Goal: Task Accomplishment & Management: Manage account settings

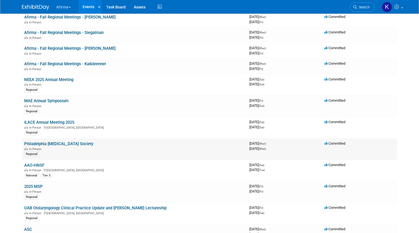
scroll to position [156, 0]
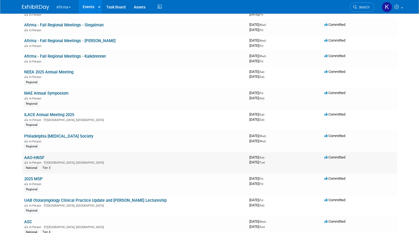
click at [36, 161] on span "In-Person" at bounding box center [36, 163] width 14 height 4
click at [36, 158] on link "AAO-HNSF" at bounding box center [34, 157] width 20 height 5
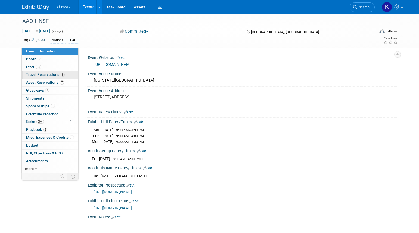
click at [51, 73] on span "Travel Reservations 8" at bounding box center [45, 74] width 39 height 4
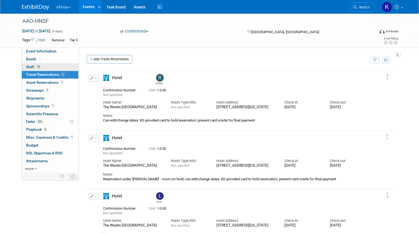
click at [50, 64] on link "13 Staff 13" at bounding box center [50, 67] width 57 height 8
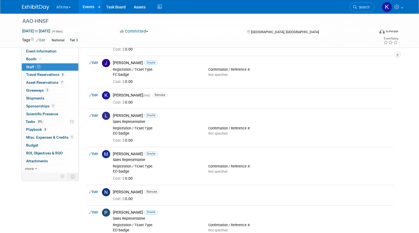
scroll to position [142, 0]
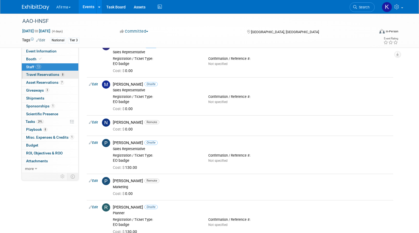
click at [62, 76] on span "8" at bounding box center [63, 75] width 4 height 4
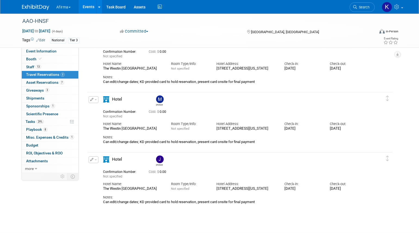
scroll to position [364, 0]
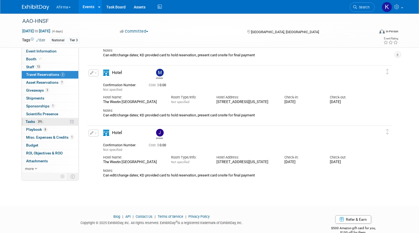
click at [39, 123] on span "29%" at bounding box center [39, 122] width 7 height 4
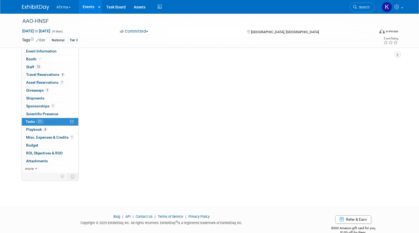
scroll to position [0, 0]
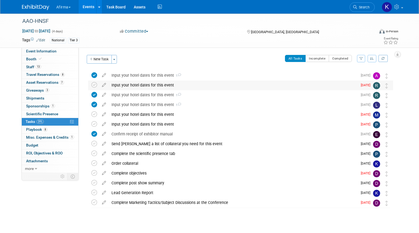
click at [145, 84] on div "Input your hotel dates for this event" at bounding box center [233, 84] width 249 height 9
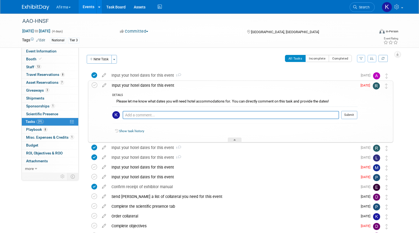
click at [375, 87] on img at bounding box center [375, 85] width 7 height 7
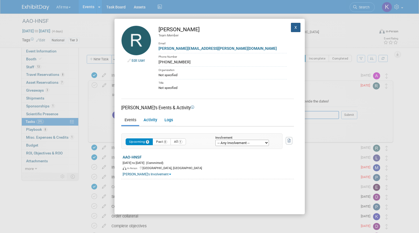
click at [294, 26] on button "X" at bounding box center [296, 27] width 10 height 9
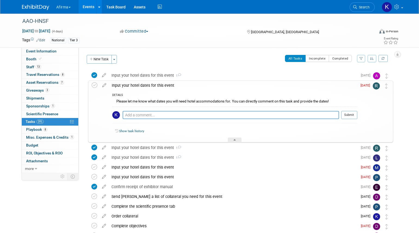
click at [164, 85] on div "Input your hotel dates for this event" at bounding box center [233, 85] width 248 height 9
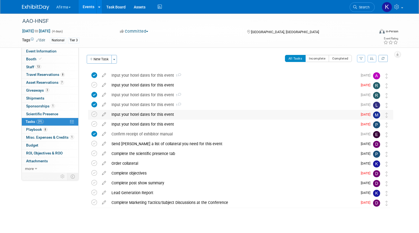
click at [151, 112] on div "Input your hotel dates for this event" at bounding box center [233, 114] width 249 height 9
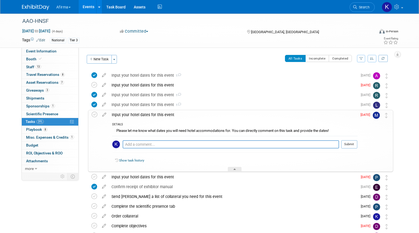
click at [375, 114] on img at bounding box center [375, 115] width 7 height 7
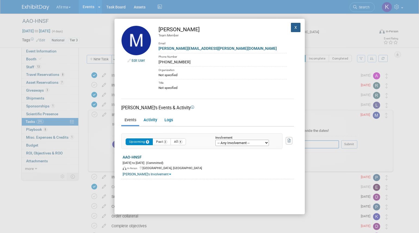
click at [294, 29] on button "X" at bounding box center [296, 27] width 10 height 9
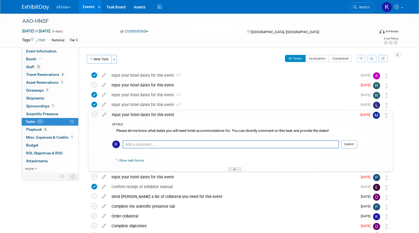
click at [175, 115] on div "Input your hotel dates for this event" at bounding box center [233, 114] width 248 height 9
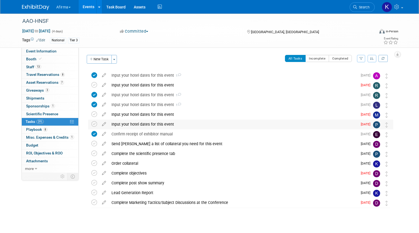
click at [170, 127] on div "Input your hotel dates for this event" at bounding box center [233, 124] width 249 height 9
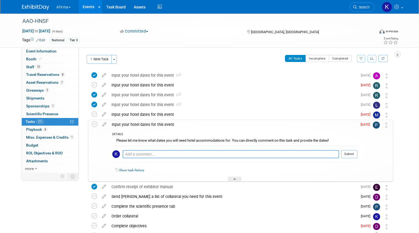
click at [378, 123] on img at bounding box center [375, 124] width 7 height 7
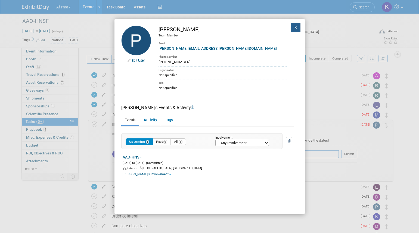
click at [299, 26] on button "X" at bounding box center [296, 27] width 10 height 9
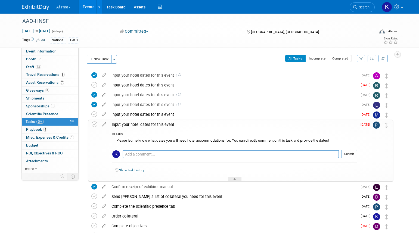
click at [150, 124] on div "Input your hotel dates for this event" at bounding box center [233, 124] width 248 height 9
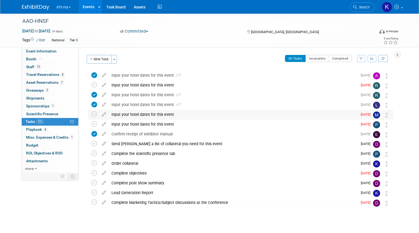
click at [139, 114] on div "Input your hotel dates for this event" at bounding box center [233, 114] width 249 height 9
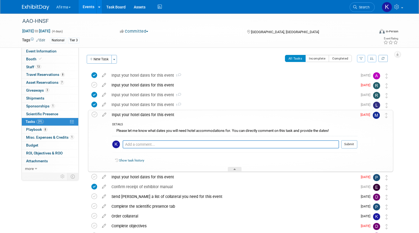
click at [376, 115] on img at bounding box center [375, 115] width 7 height 7
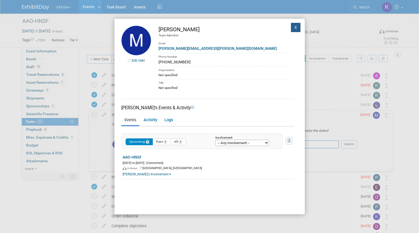
click at [291, 27] on button "X" at bounding box center [296, 27] width 10 height 9
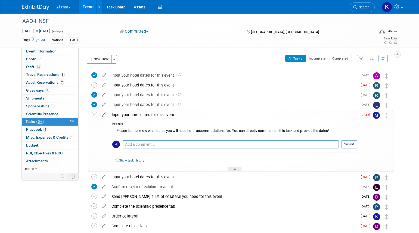
click at [102, 114] on icon at bounding box center [104, 113] width 10 height 7
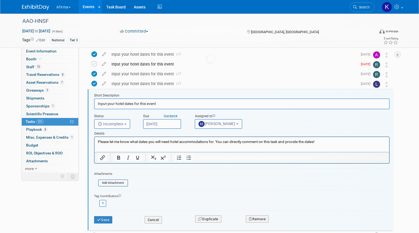
scroll to position [30, 0]
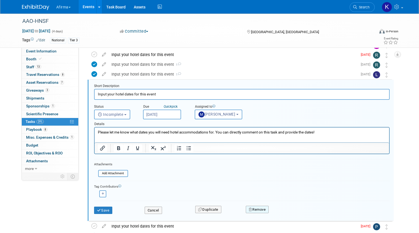
click at [253, 209] on button "Remove" at bounding box center [257, 210] width 23 height 8
click at [284, 212] on icon at bounding box center [283, 213] width 3 height 3
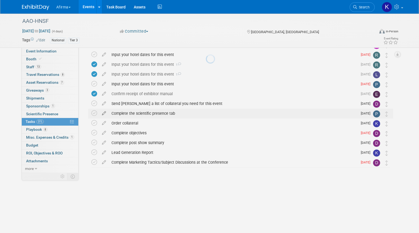
scroll to position [0, 0]
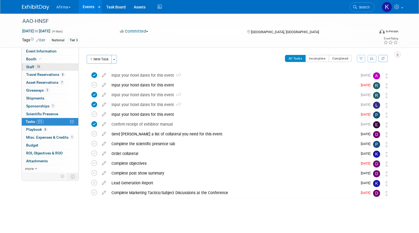
click at [32, 66] on span "Staff 13" at bounding box center [33, 67] width 15 height 4
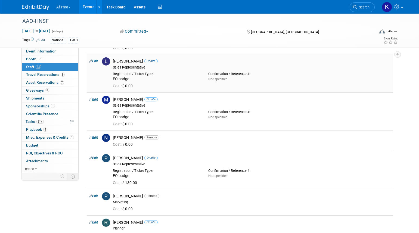
scroll to position [127, 0]
click at [94, 98] on link "Edit" at bounding box center [93, 99] width 9 height 4
select select "10871cd8-615a-4366-8af0-844c74582bef"
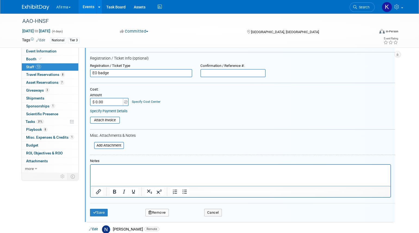
scroll to position [209, 0]
click at [161, 213] on button "Remove" at bounding box center [156, 213] width 23 height 8
click at [190, 217] on link "Yes" at bounding box center [187, 217] width 16 height 9
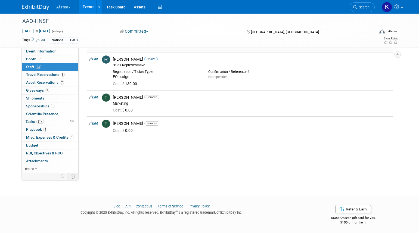
scroll to position [290, 0]
